Goal: Navigation & Orientation: Understand site structure

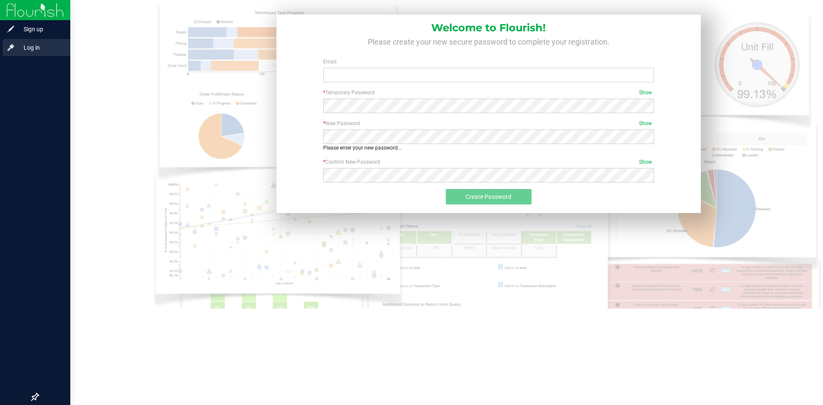
click at [15, 48] on span "Log in" at bounding box center [40, 47] width 51 height 10
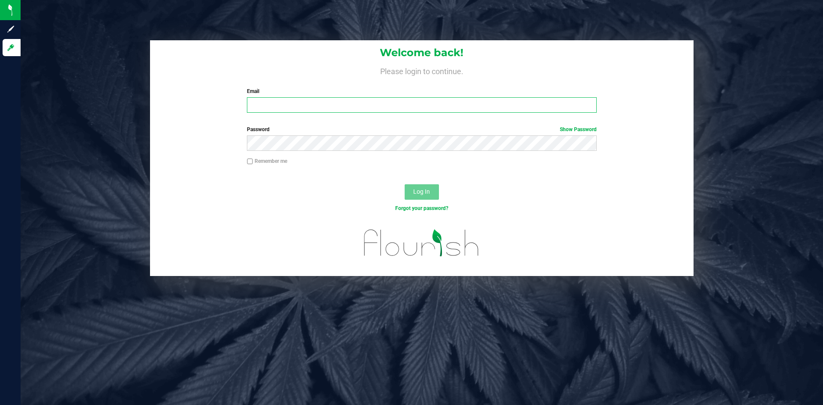
click at [360, 105] on input "Email" at bounding box center [421, 104] width 349 height 15
type input "[PERSON_NAME][EMAIL_ADDRESS][DOMAIN_NAME]"
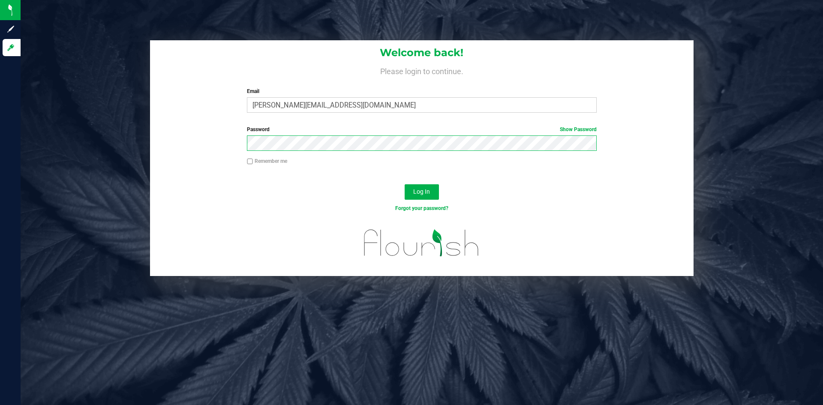
click at [405, 184] on button "Log In" at bounding box center [422, 191] width 34 height 15
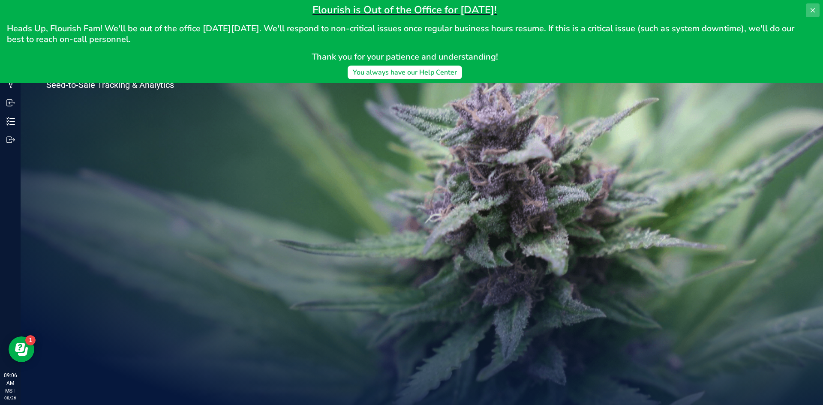
click at [815, 9] on icon at bounding box center [812, 10] width 7 height 7
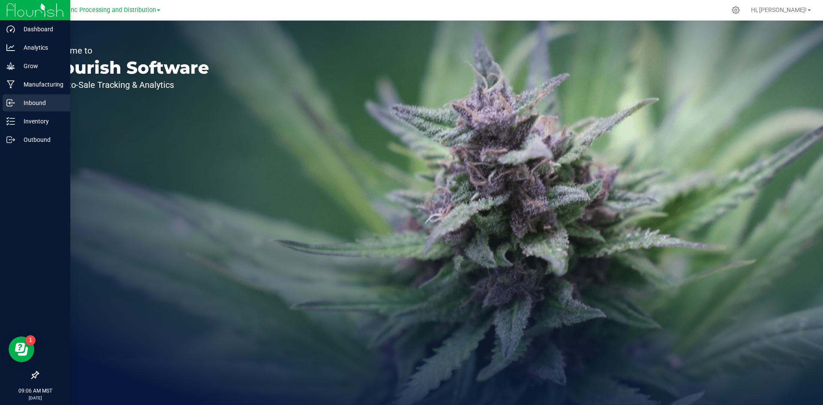
click at [22, 103] on p "Inbound" at bounding box center [40, 103] width 51 height 10
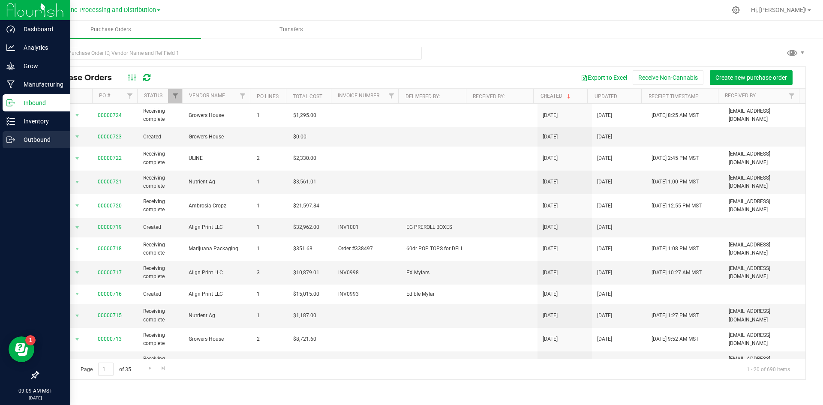
click at [32, 145] on div "Outbound" at bounding box center [37, 139] width 68 height 17
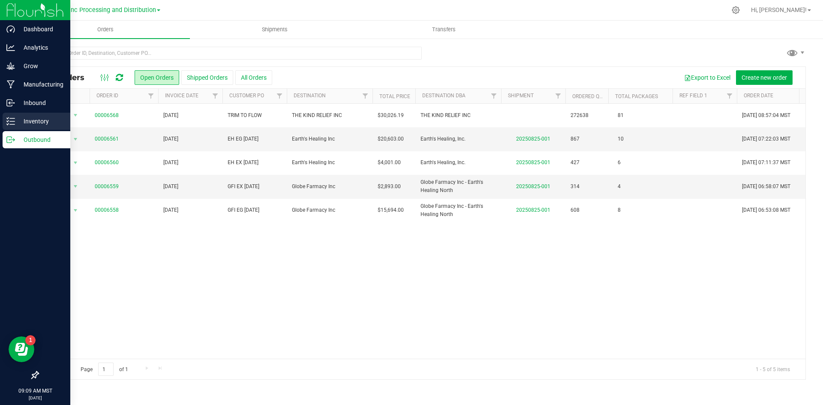
click at [40, 119] on p "Inventory" at bounding box center [40, 121] width 51 height 10
